Goal: Transaction & Acquisition: Purchase product/service

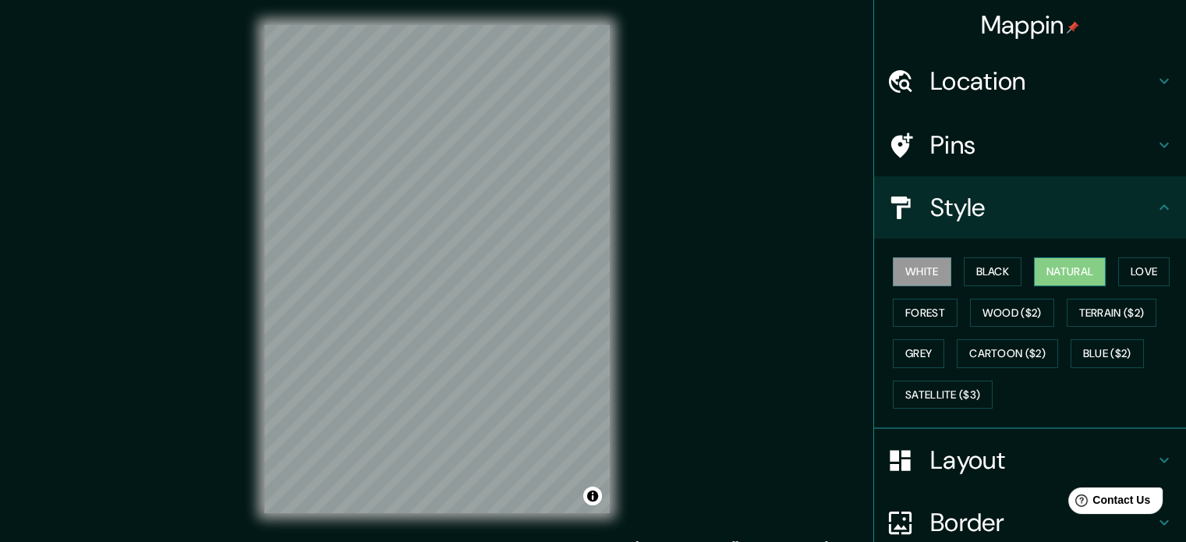
click at [1087, 271] on button "Natural" at bounding box center [1070, 271] width 72 height 29
click at [992, 266] on button "Black" at bounding box center [993, 271] width 59 height 29
click at [928, 271] on button "White" at bounding box center [922, 271] width 59 height 29
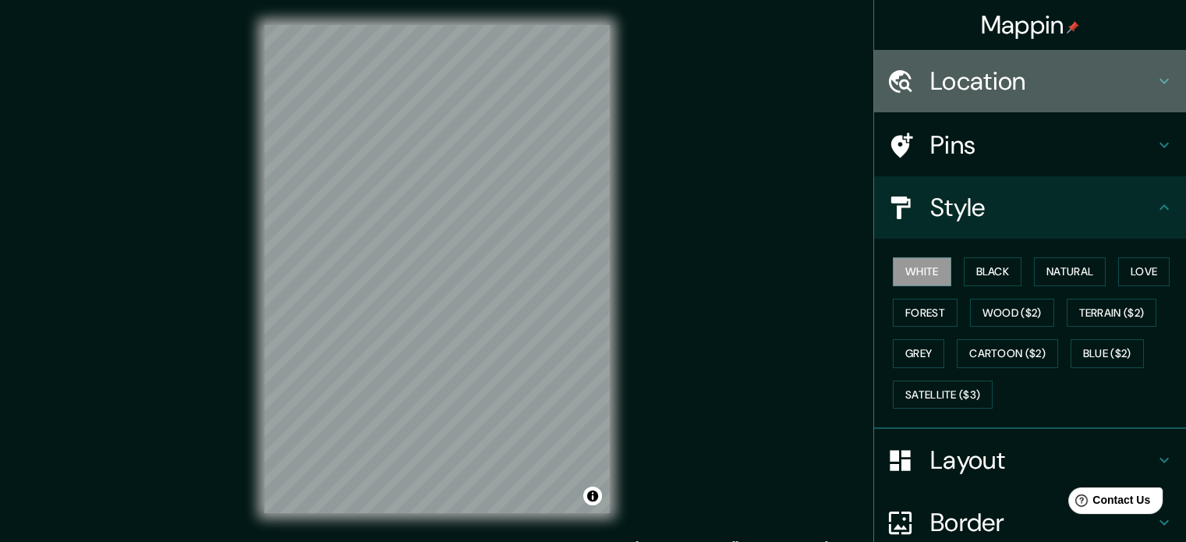
click at [1012, 77] on h4 "Location" at bounding box center [1043, 81] width 225 height 31
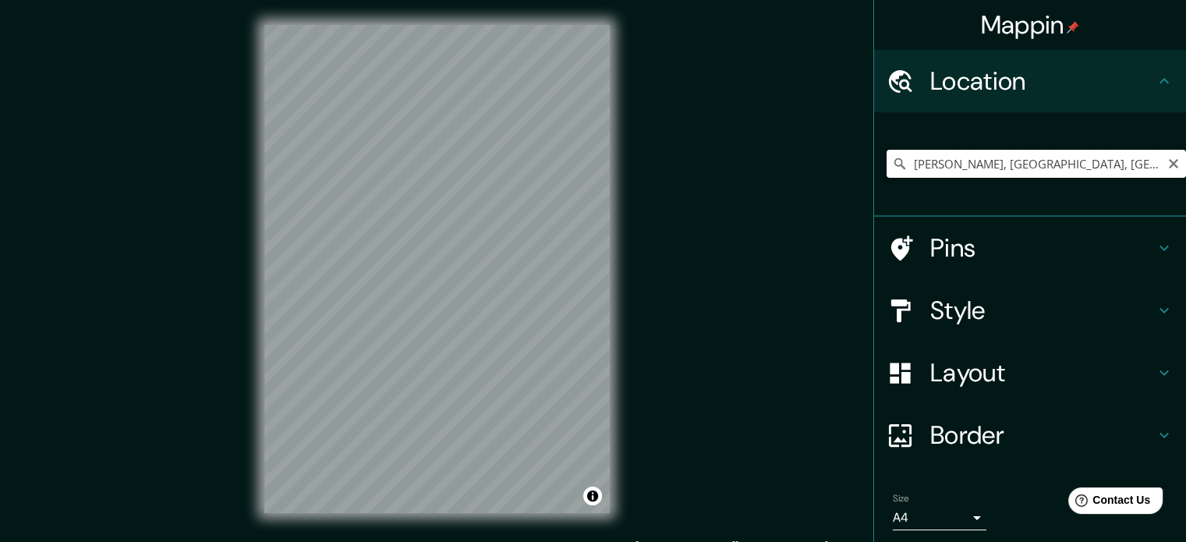
click at [947, 167] on input "[PERSON_NAME], [GEOGRAPHIC_DATA], [GEOGRAPHIC_DATA]" at bounding box center [1037, 164] width 300 height 28
drag, startPoint x: 1114, startPoint y: 167, endPoint x: 835, endPoint y: 172, distance: 278.5
click at [835, 172] on div "Mappin Location [GEOGRAPHIC_DATA], [GEOGRAPHIC_DATA], [GEOGRAPHIC_DATA] Pins St…" at bounding box center [593, 281] width 1186 height 563
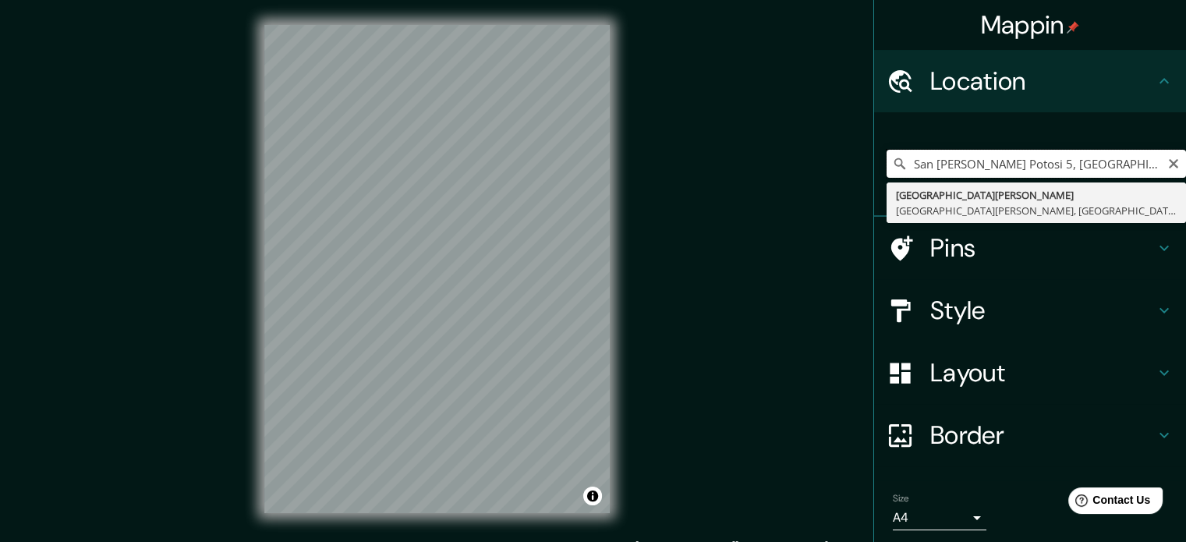
click at [1101, 163] on input "San [PERSON_NAME] Potosi 5, [GEOGRAPHIC_DATA]" at bounding box center [1037, 164] width 300 height 28
drag, startPoint x: 1072, startPoint y: 163, endPoint x: 767, endPoint y: 168, distance: 305.0
click at [767, 168] on div "Mappin Location [GEOGRAPHIC_DATA][PERSON_NAME] 5, [GEOGRAPHIC_DATA] [GEOGRAPHIC…" at bounding box center [593, 281] width 1186 height 563
paste input "[STREET_ADDRESS][PERSON_NAME]"
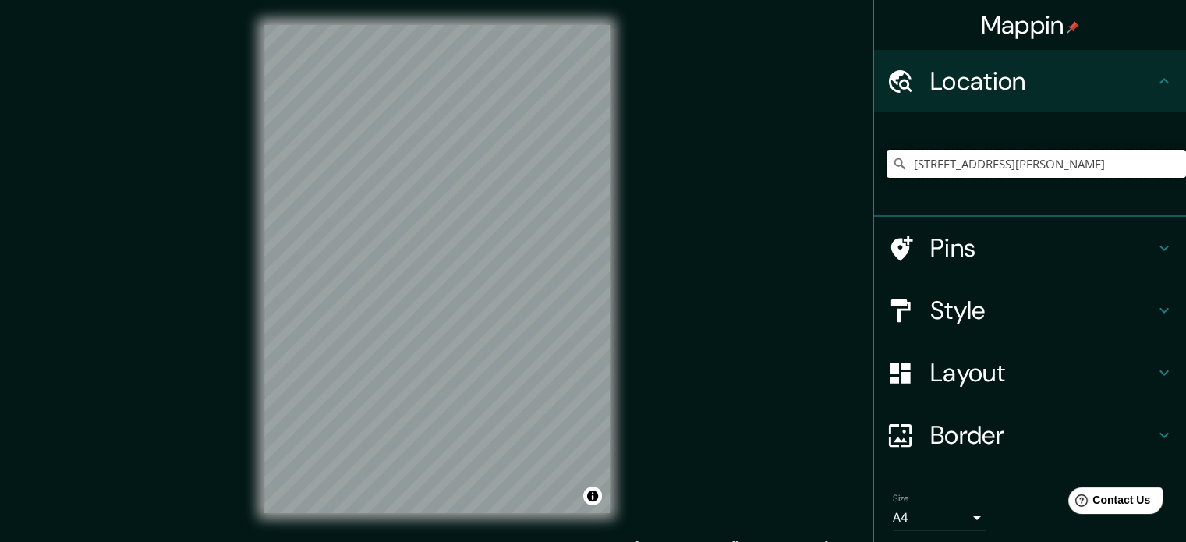
type input "[STREET_ADDRESS][PERSON_NAME]"
click at [1039, 240] on h4 "Pins" at bounding box center [1043, 247] width 225 height 31
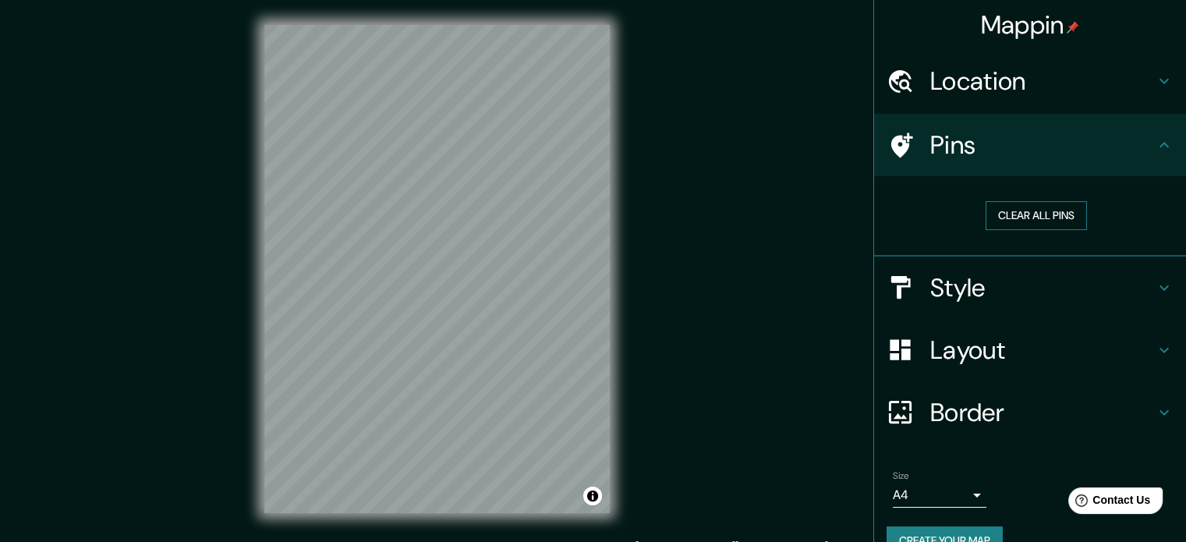
click at [1049, 215] on button "Clear all pins" at bounding box center [1036, 215] width 101 height 29
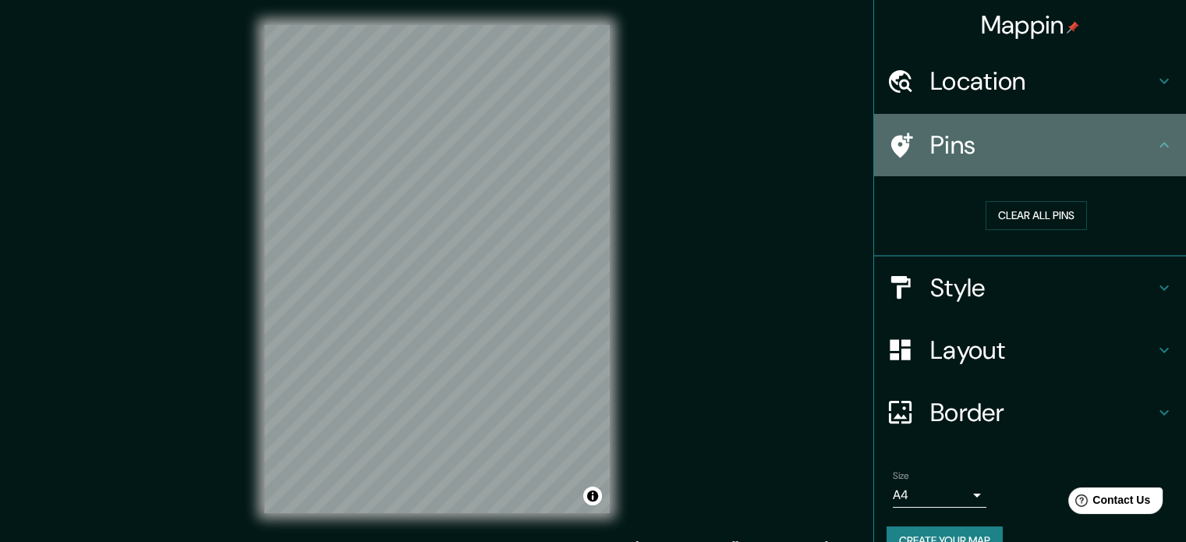
click at [1119, 159] on h4 "Pins" at bounding box center [1043, 144] width 225 height 31
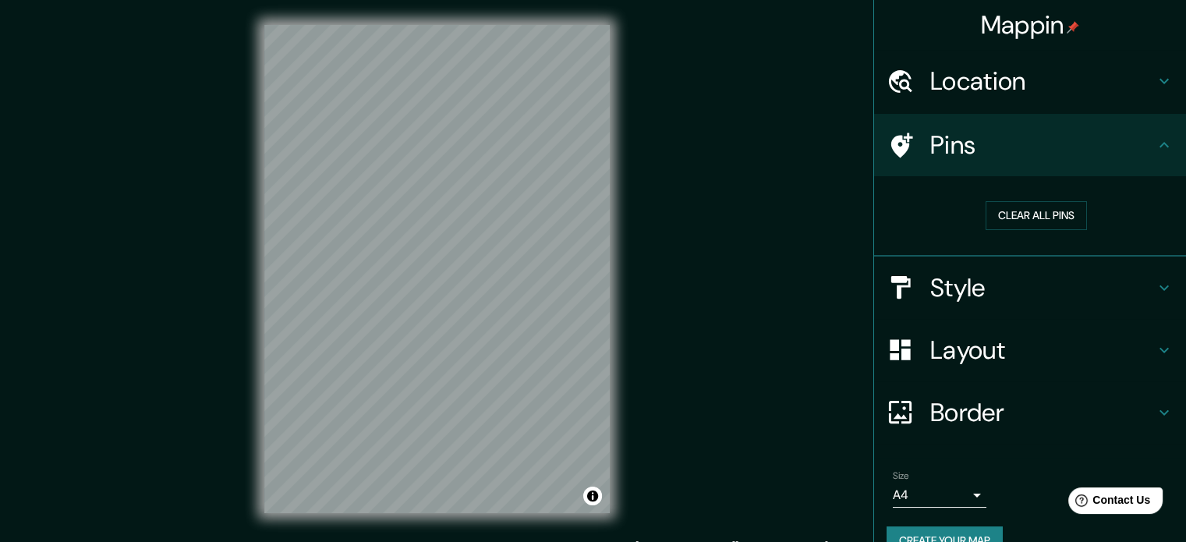
click at [1140, 158] on h4 "Pins" at bounding box center [1043, 144] width 225 height 31
drag, startPoint x: 1141, startPoint y: 273, endPoint x: 1105, endPoint y: 288, distance: 38.8
click at [1105, 288] on h4 "Style" at bounding box center [1043, 287] width 225 height 31
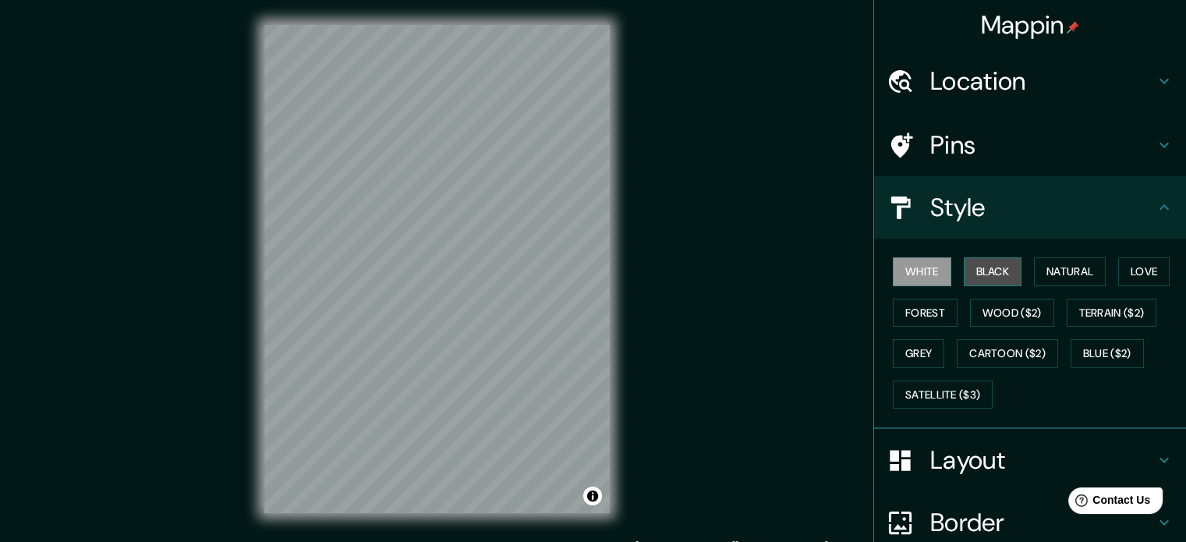
click at [995, 277] on button "Black" at bounding box center [993, 271] width 59 height 29
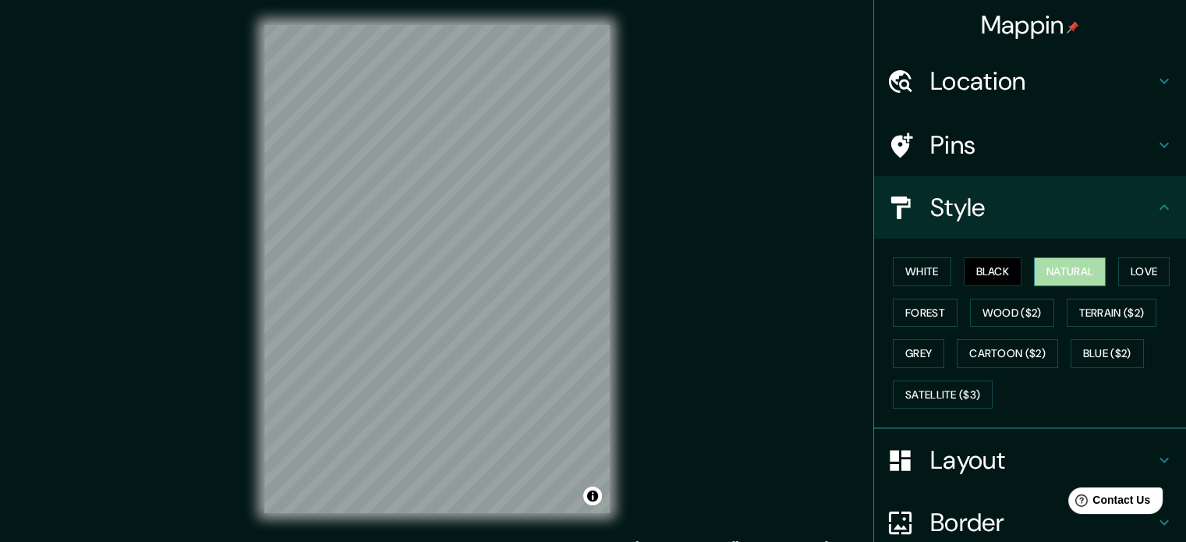
click at [1048, 275] on button "Natural" at bounding box center [1070, 271] width 72 height 29
click at [967, 282] on button "Black" at bounding box center [993, 271] width 59 height 29
click at [1148, 284] on button "Love" at bounding box center [1144, 271] width 51 height 29
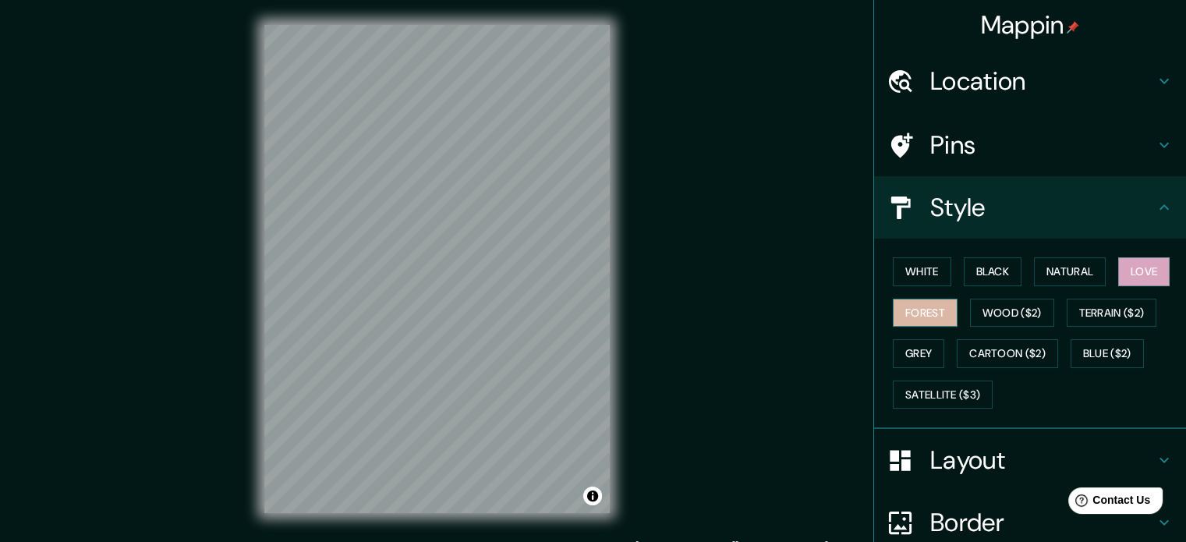
click at [930, 321] on button "Forest" at bounding box center [925, 313] width 65 height 29
click at [895, 353] on button "Grey" at bounding box center [918, 353] width 51 height 29
click at [1139, 268] on button "Love" at bounding box center [1144, 271] width 51 height 29
click at [1082, 467] on h4 "Layout" at bounding box center [1043, 460] width 225 height 31
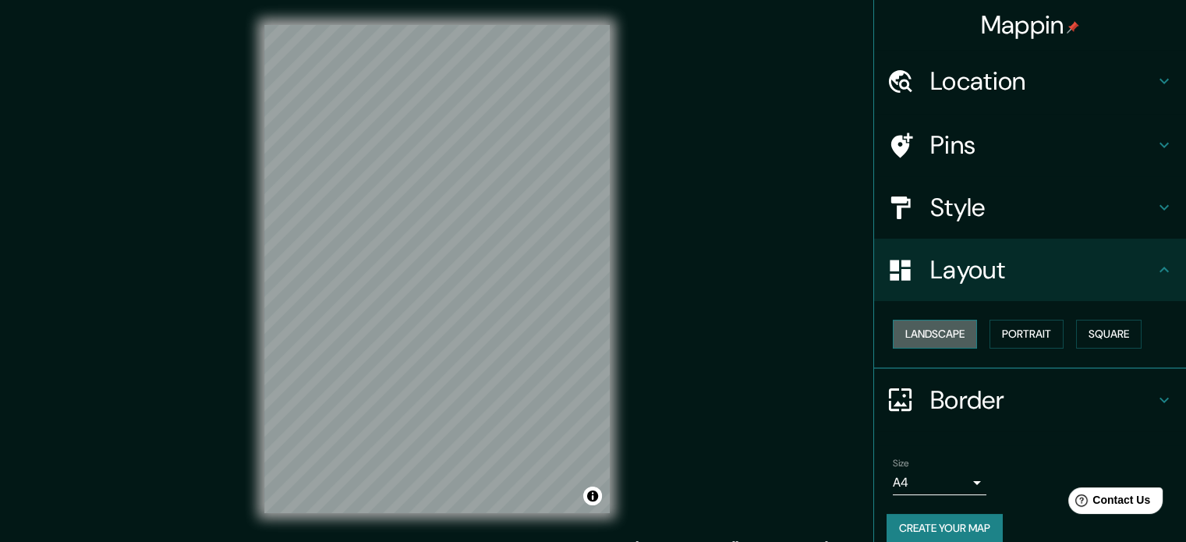
click at [931, 333] on button "Landscape" at bounding box center [935, 334] width 84 height 29
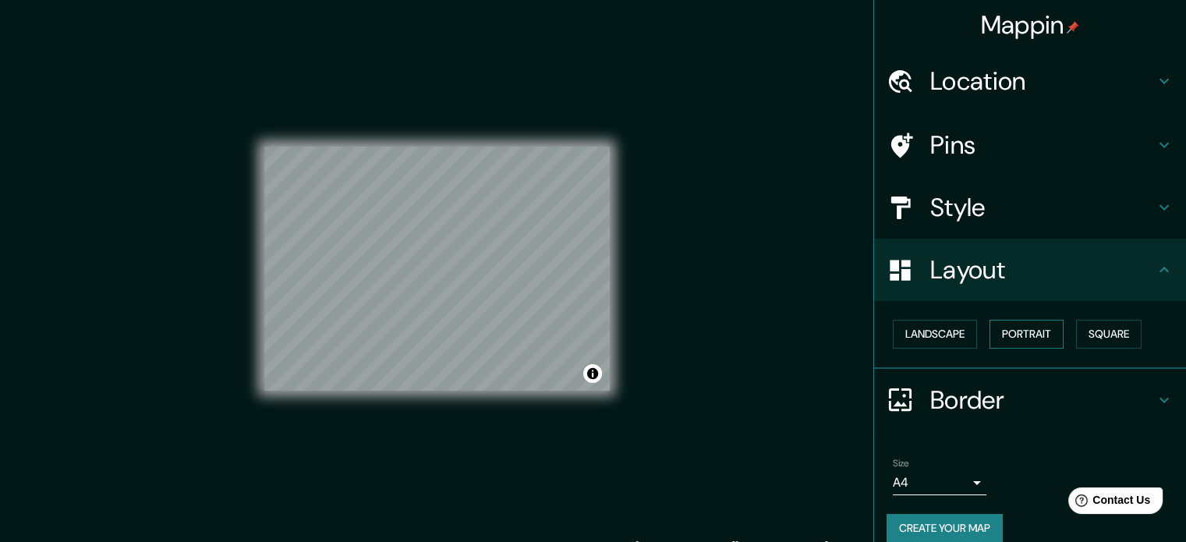
click at [1016, 329] on button "Portrait" at bounding box center [1027, 334] width 74 height 29
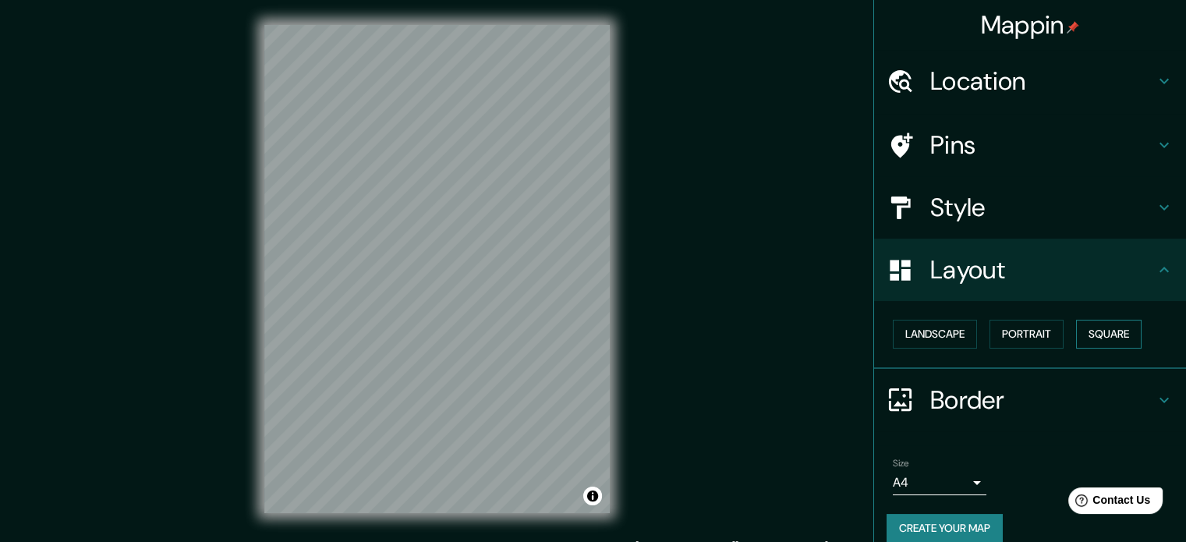
click at [1116, 330] on button "Square" at bounding box center [1109, 334] width 66 height 29
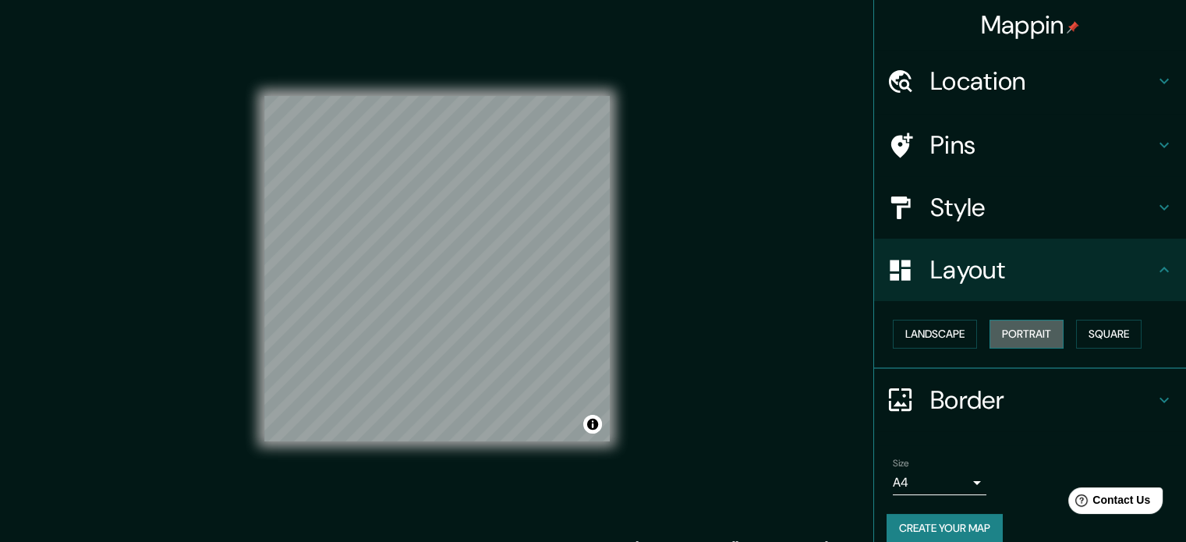
click at [1020, 334] on button "Portrait" at bounding box center [1027, 334] width 74 height 29
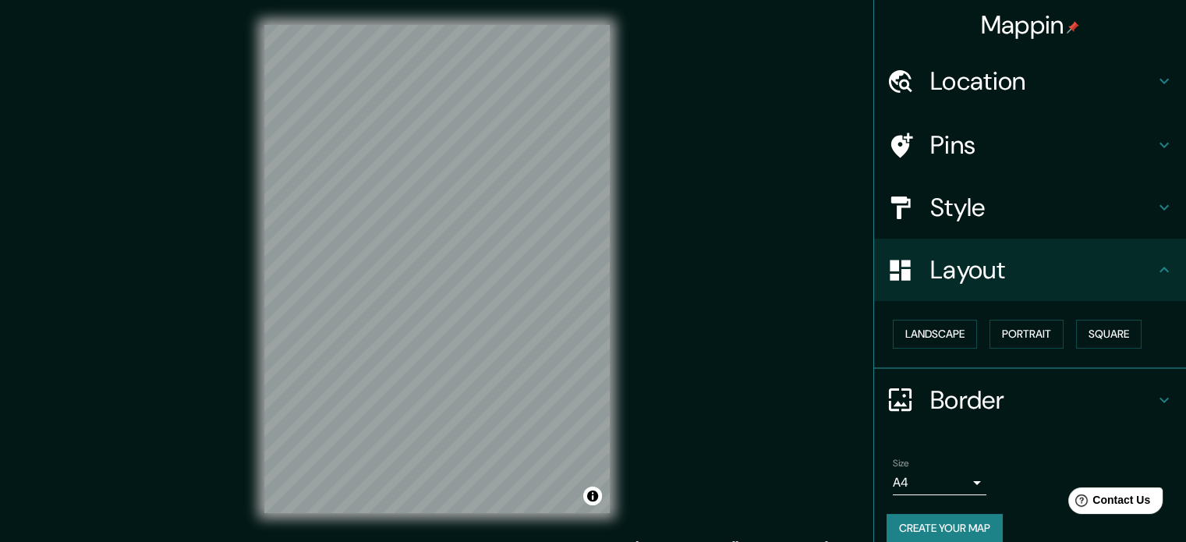
scroll to position [17, 0]
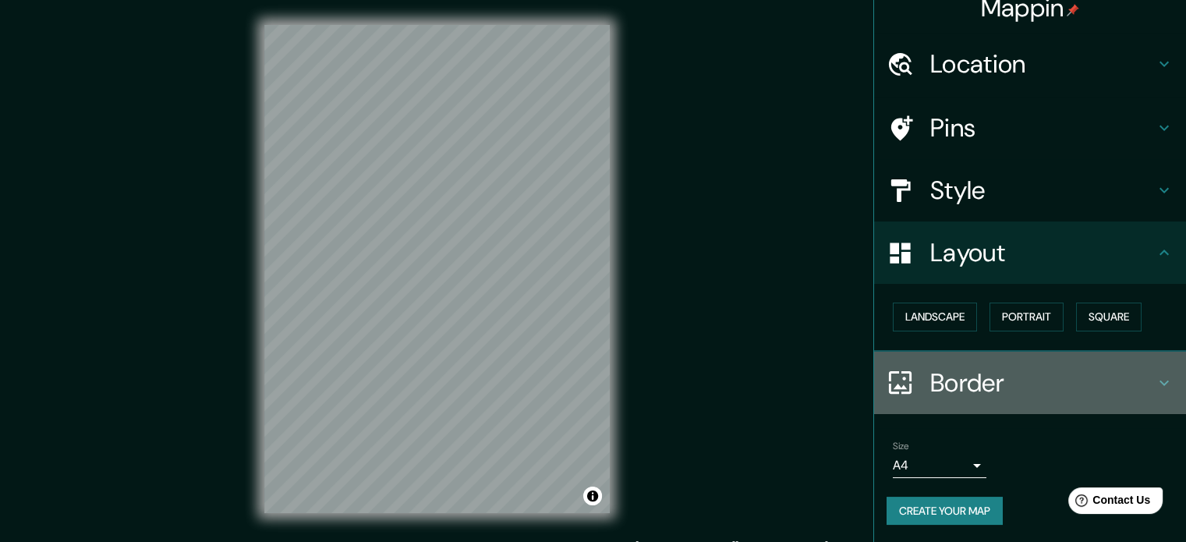
click at [1084, 377] on h4 "Border" at bounding box center [1043, 382] width 225 height 31
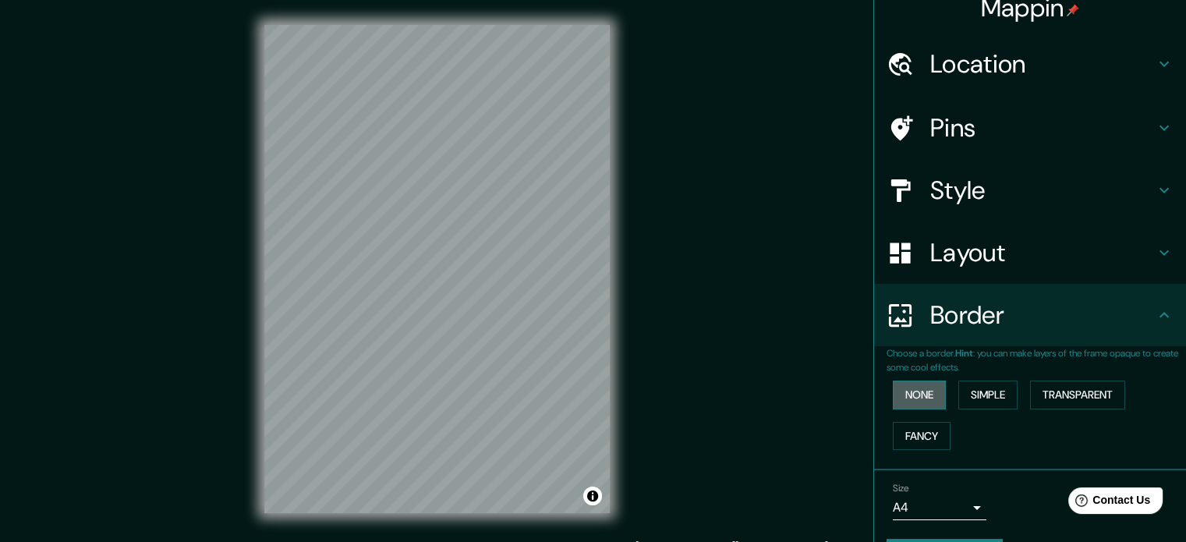
click at [906, 396] on button "None" at bounding box center [919, 395] width 53 height 29
click at [967, 395] on button "Simple" at bounding box center [988, 395] width 59 height 29
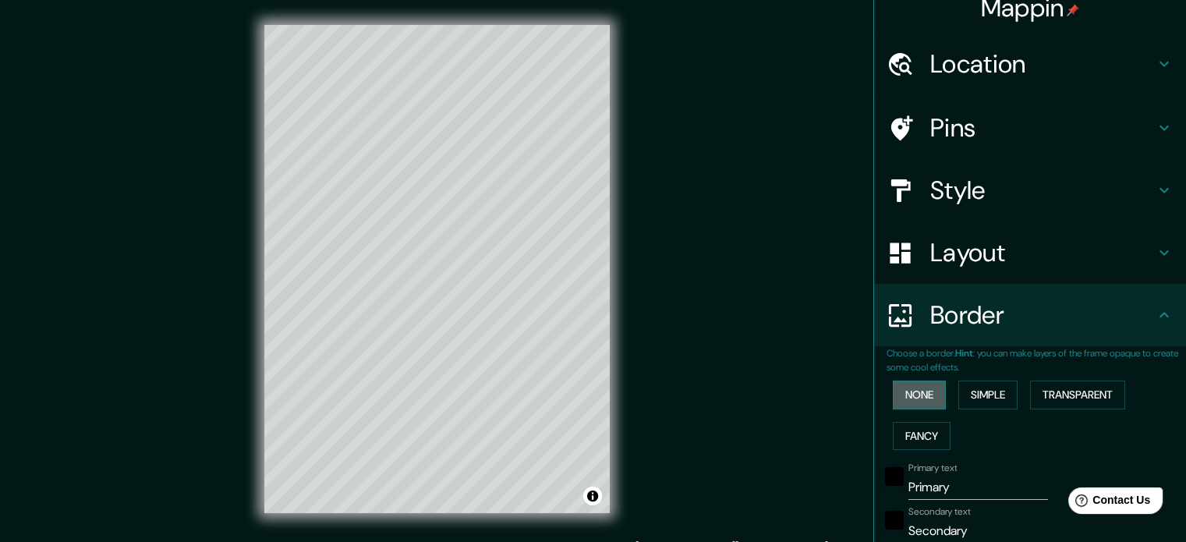
click at [895, 399] on button "None" at bounding box center [919, 395] width 53 height 29
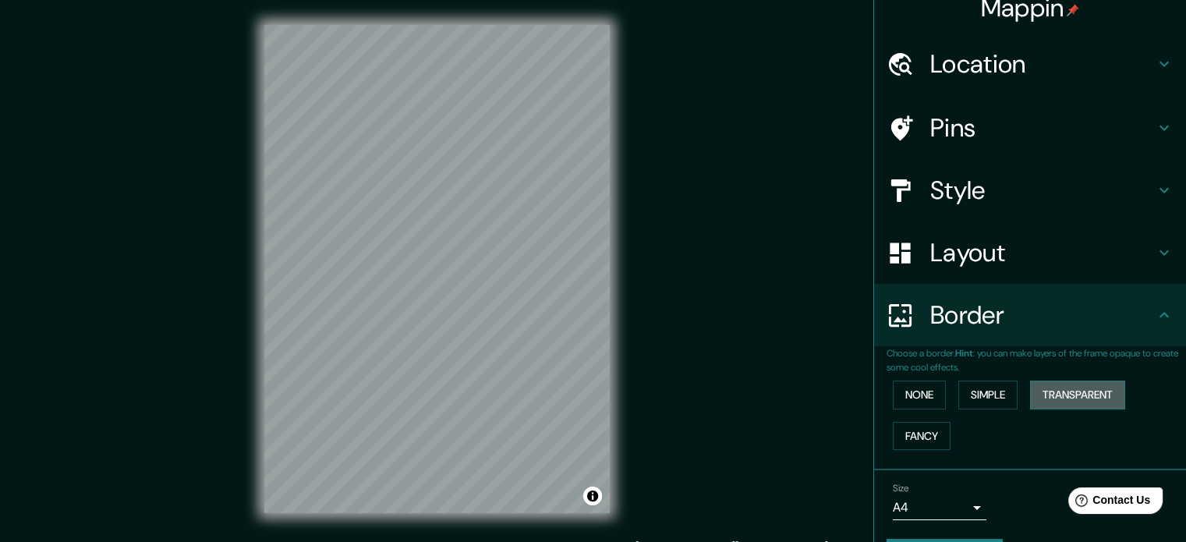
click at [1057, 389] on button "Transparent" at bounding box center [1077, 395] width 95 height 29
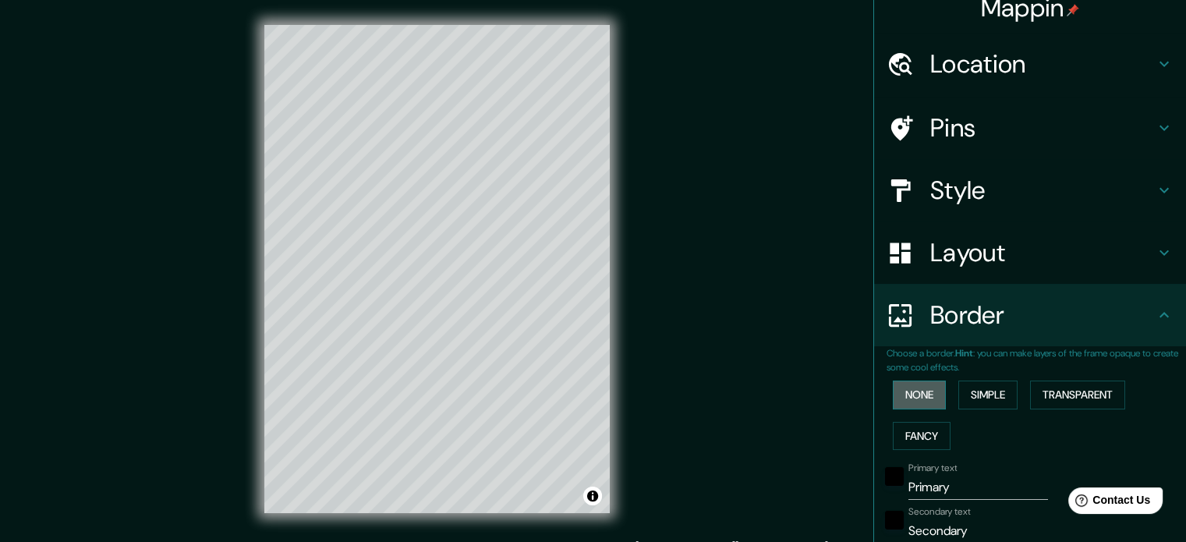
click at [914, 402] on button "None" at bounding box center [919, 395] width 53 height 29
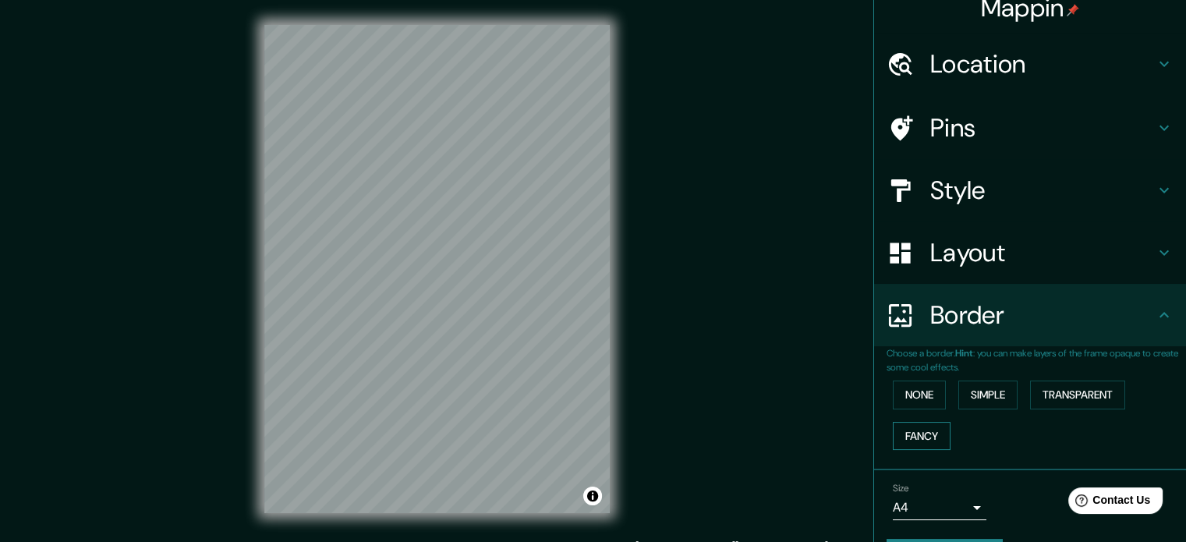
click at [909, 441] on button "Fancy" at bounding box center [922, 436] width 58 height 29
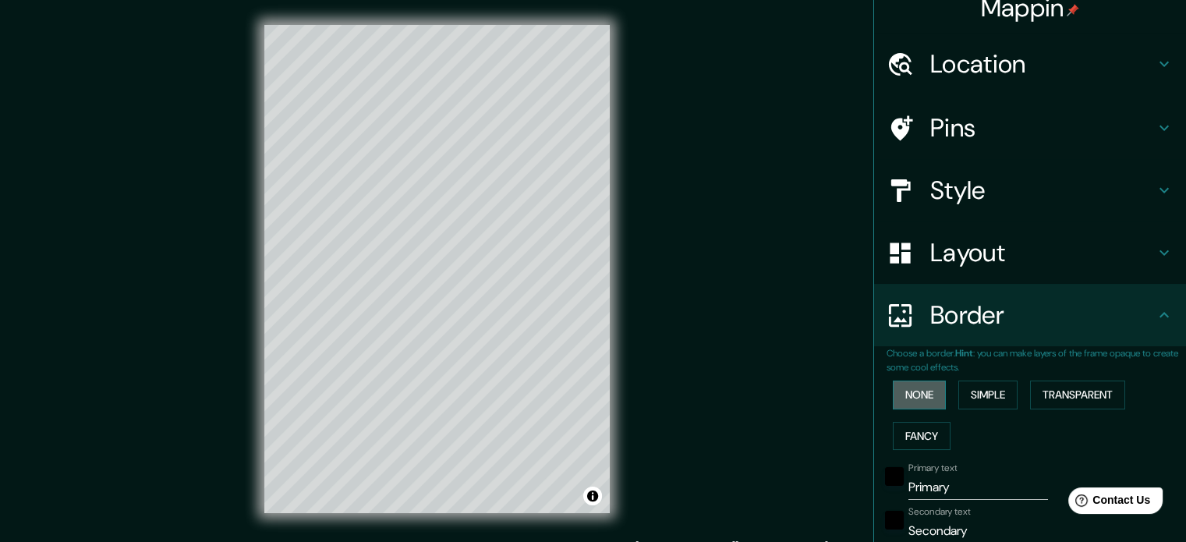
click at [904, 397] on button "None" at bounding box center [919, 395] width 53 height 29
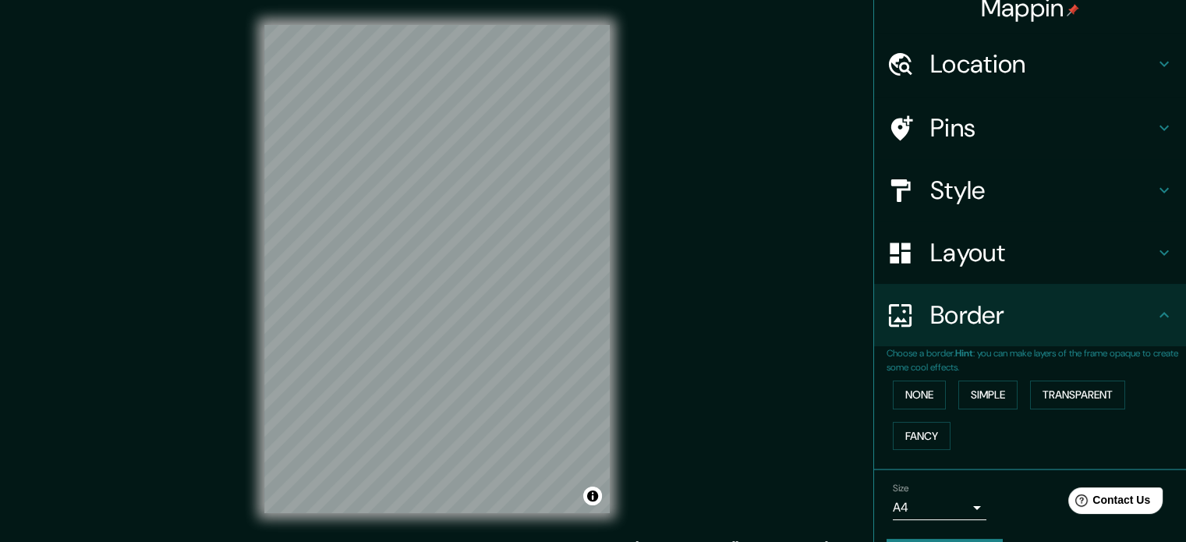
scroll to position [59, 0]
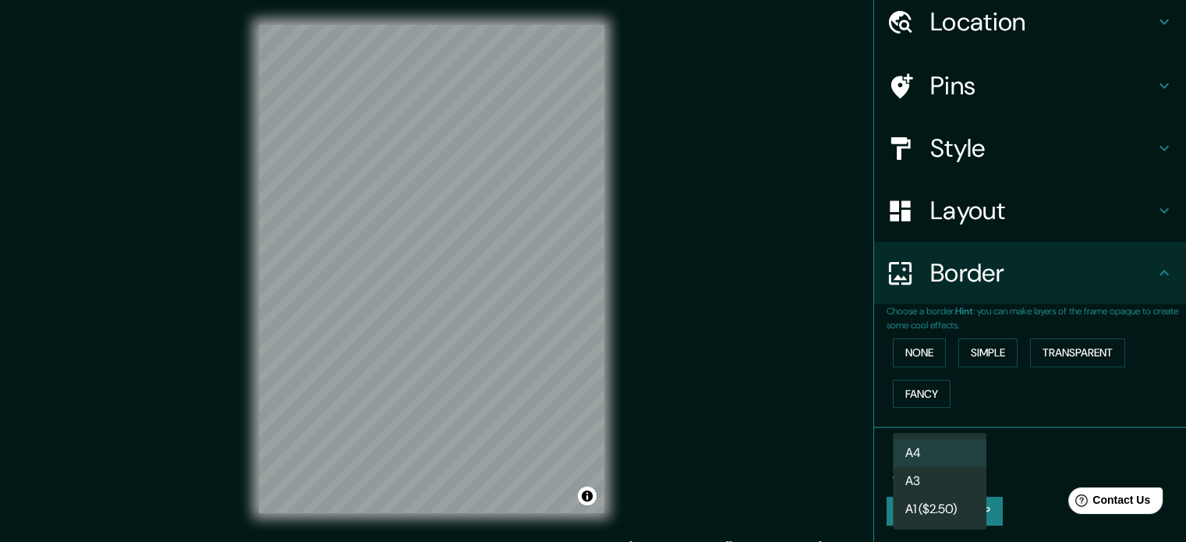
click at [944, 466] on body "Mappin Location [STREET_ADDRESS][PERSON_NAME][PERSON_NAME] Pins Style Layout Bo…" at bounding box center [593, 271] width 1186 height 542
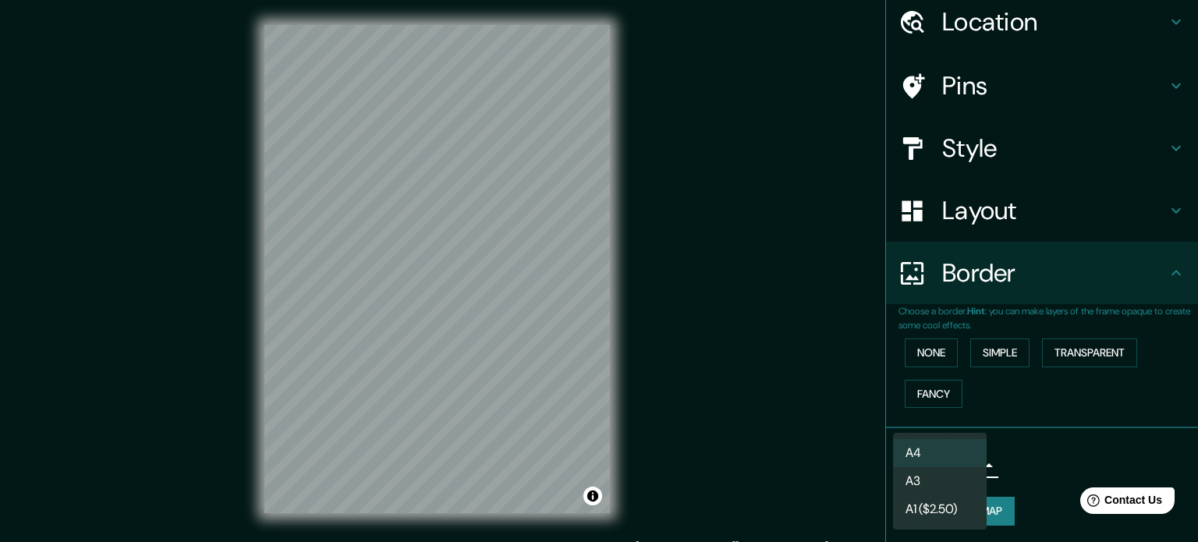
click at [936, 474] on li "A3" at bounding box center [940, 481] width 94 height 28
click at [935, 473] on body "Mappin Location [STREET_ADDRESS][PERSON_NAME][PERSON_NAME] Pins Style Layout Bo…" at bounding box center [599, 271] width 1198 height 542
click at [947, 442] on li "A4" at bounding box center [940, 453] width 94 height 28
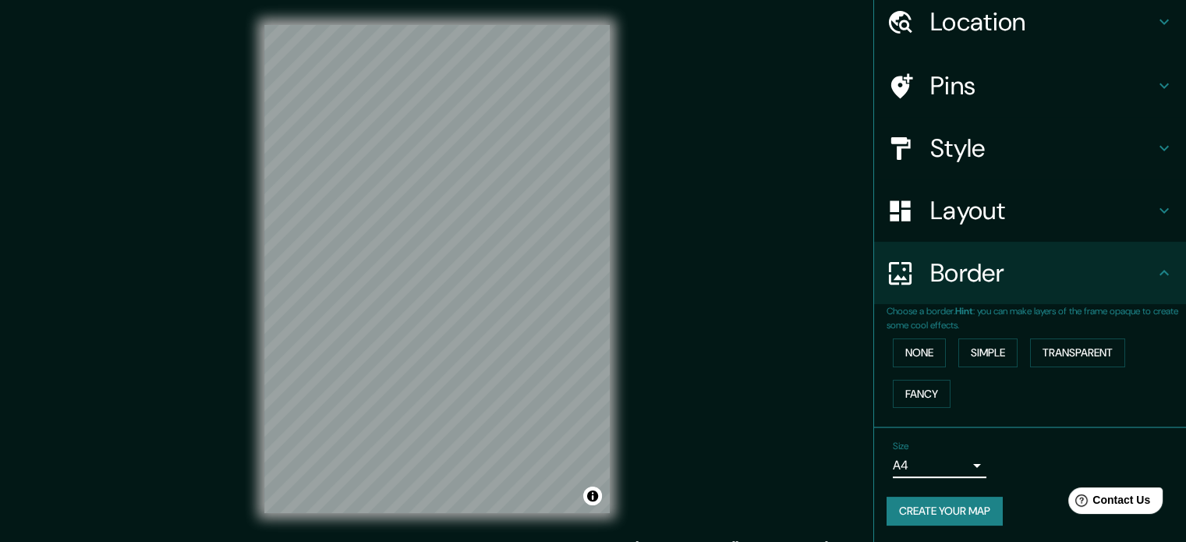
click at [1003, 455] on div "Size A4 single" at bounding box center [1030, 459] width 287 height 50
click at [952, 505] on button "Create your map" at bounding box center [945, 511] width 116 height 29
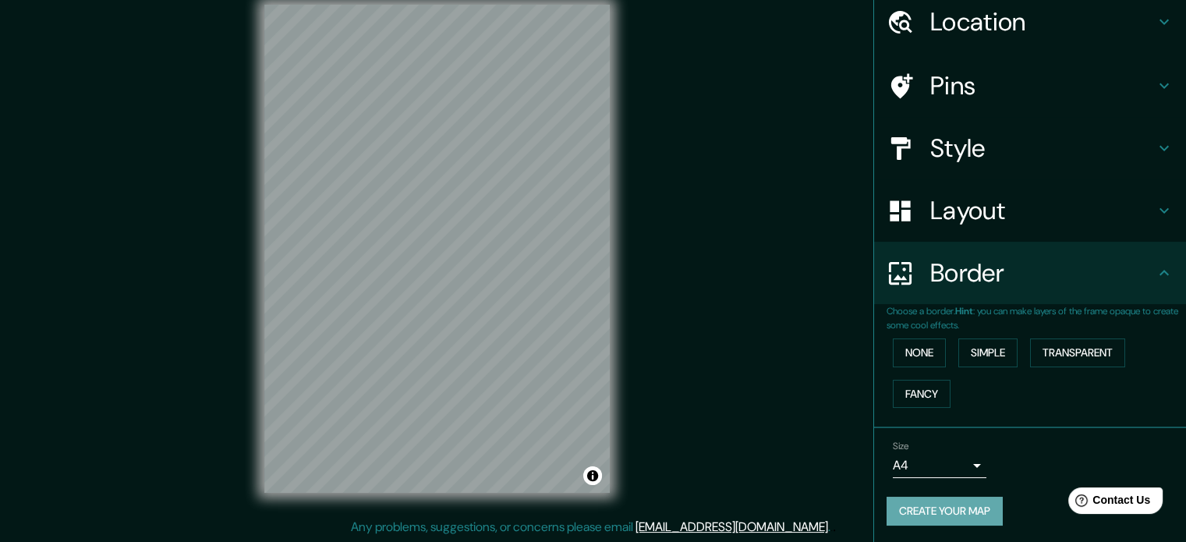
click at [945, 509] on button "Create your map" at bounding box center [945, 511] width 116 height 29
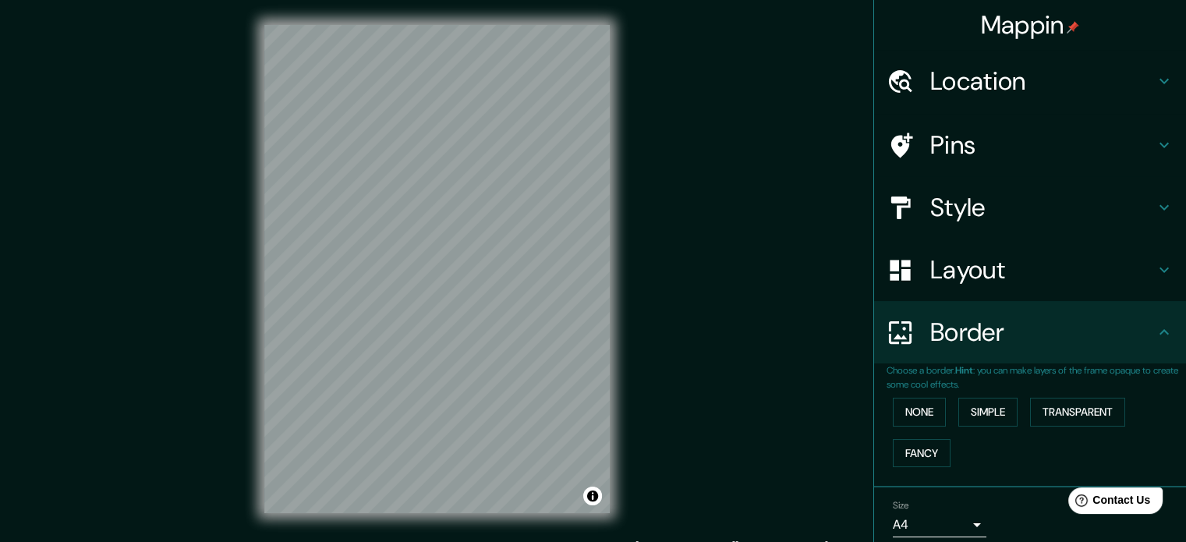
scroll to position [59, 0]
